Goal: Transaction & Acquisition: Purchase product/service

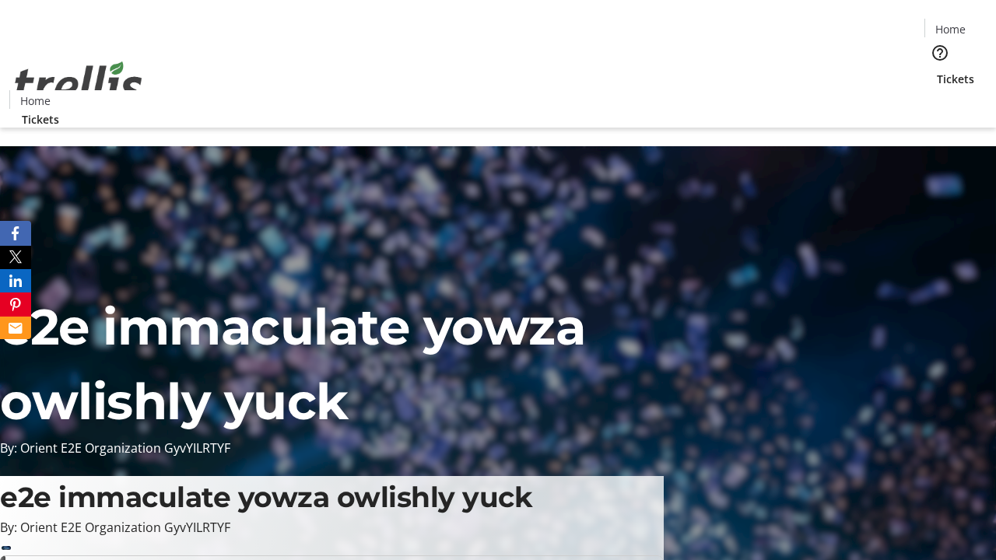
click at [937, 71] on span "Tickets" at bounding box center [955, 79] width 37 height 16
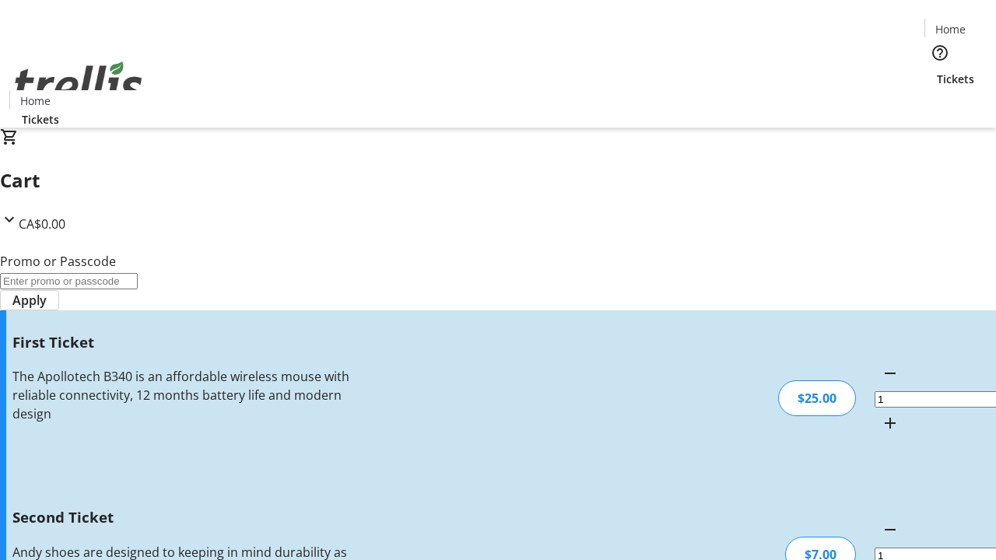
type input "2"
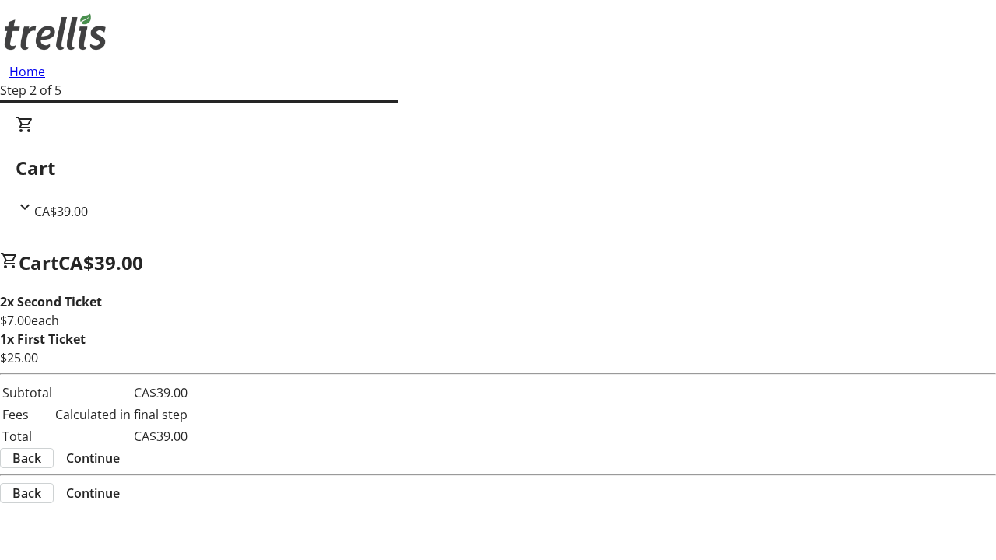
click at [120, 449] on span "Continue" at bounding box center [93, 458] width 54 height 19
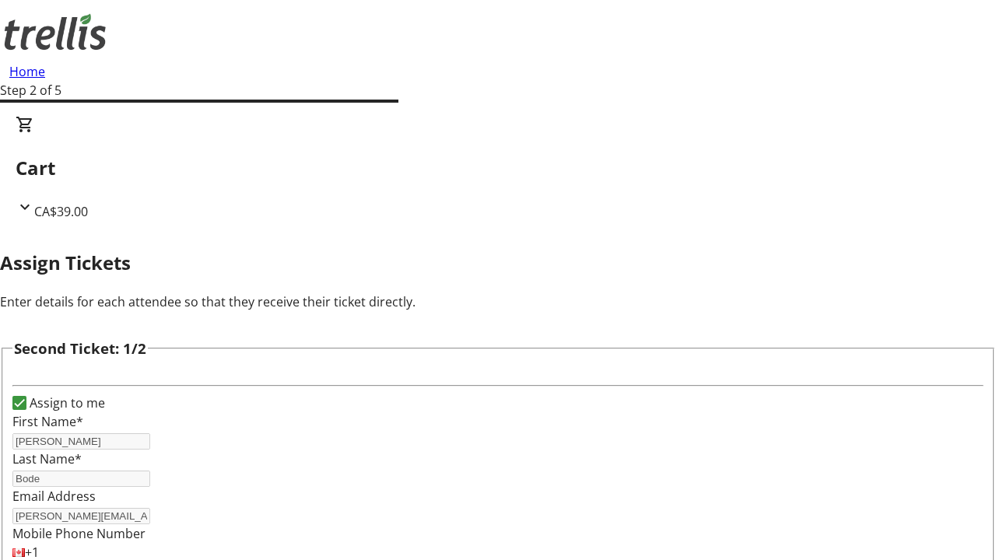
scroll to position [254, 0]
